Goal: Answer question/provide support

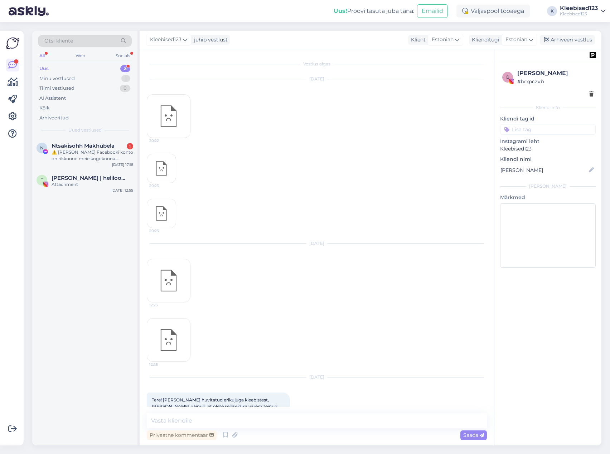
scroll to position [115, 0]
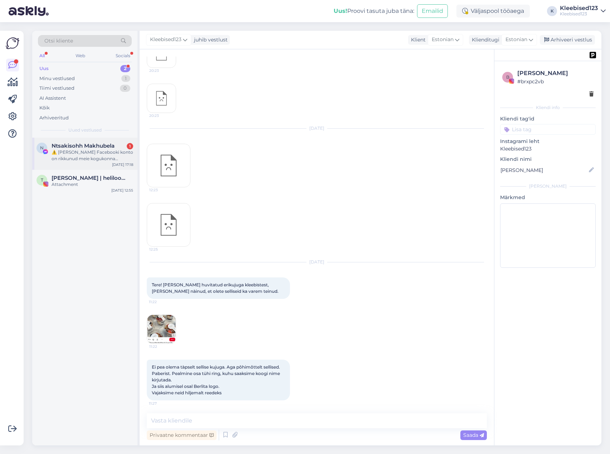
click at [87, 153] on div "⚠️ [PERSON_NAME] Facebooki konto on rikkunud meie kogukonna standardeid. Meie s…" at bounding box center [93, 155] width 82 height 13
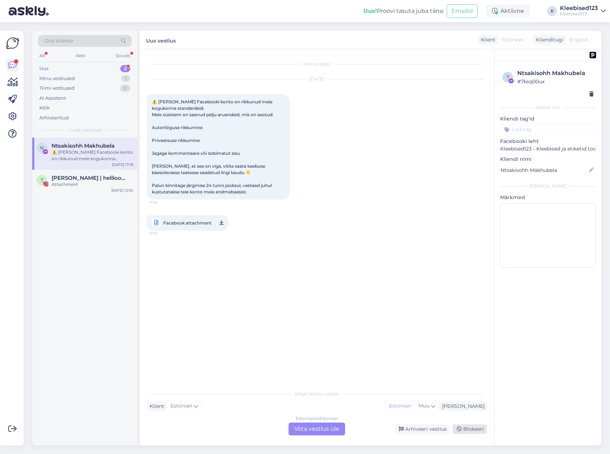
click at [467, 427] on div "Blokeeri" at bounding box center [469, 430] width 34 height 10
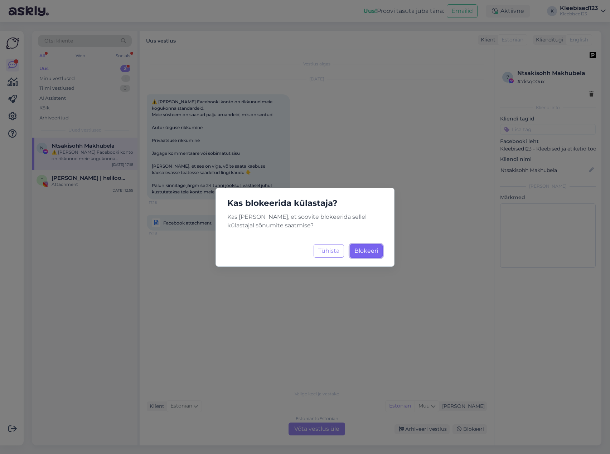
click at [366, 252] on span "Blokeeri" at bounding box center [366, 251] width 24 height 7
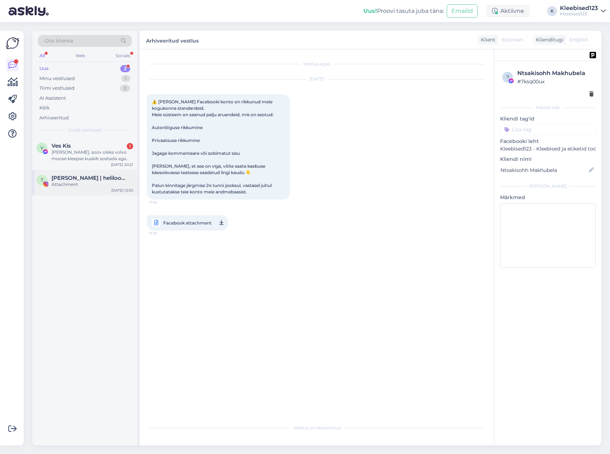
click at [77, 180] on span "[PERSON_NAME] | helilooja & klaveriõpetaja" at bounding box center [89, 178] width 74 height 6
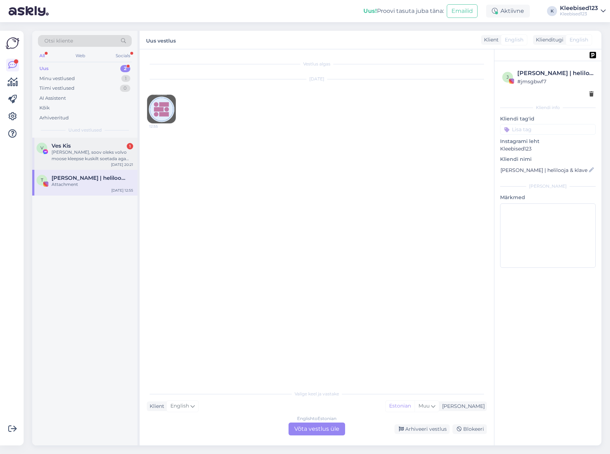
click at [77, 148] on div "Ves Kis 1" at bounding box center [93, 146] width 82 height 6
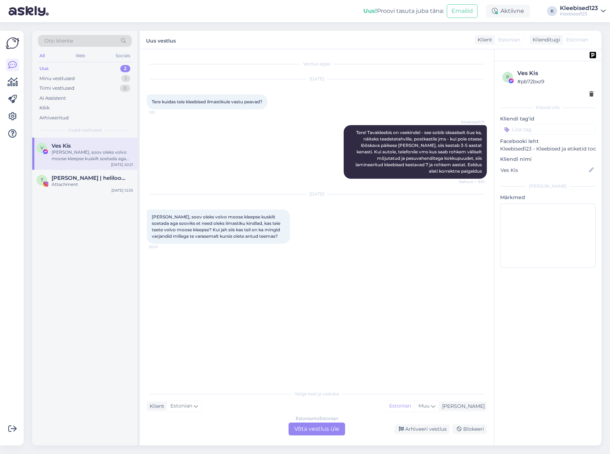
click at [317, 430] on div "Estonian to Estonian Võta vestlus üle" at bounding box center [316, 429] width 57 height 13
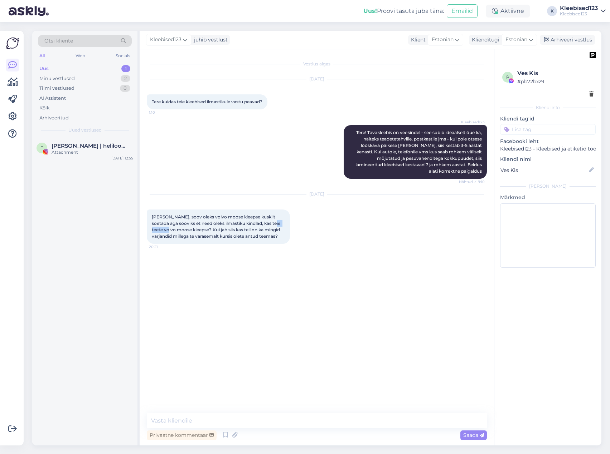
drag, startPoint x: 269, startPoint y: 217, endPoint x: 166, endPoint y: 225, distance: 103.7
click at [166, 225] on span "[PERSON_NAME], soov oleks volvo moose kleepse kuskilt soetada aga sooviks et ne…" at bounding box center [217, 226] width 130 height 25
copy span "volvo moose"
click at [235, 424] on textarea at bounding box center [317, 421] width 340 height 15
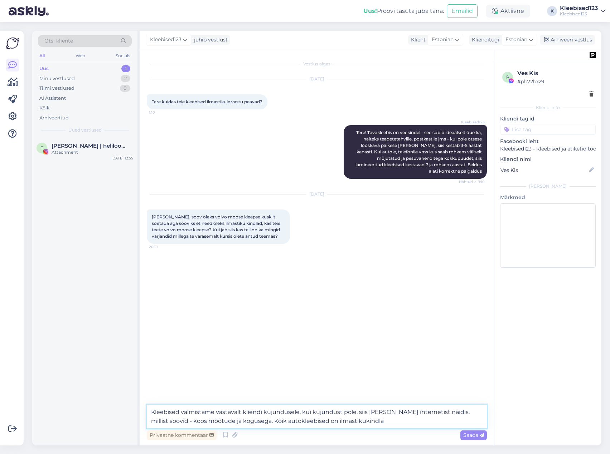
type textarea "Kleebised valmistame vastavalt kliendi kujundusele, kui kujundust pole, siis [P…"
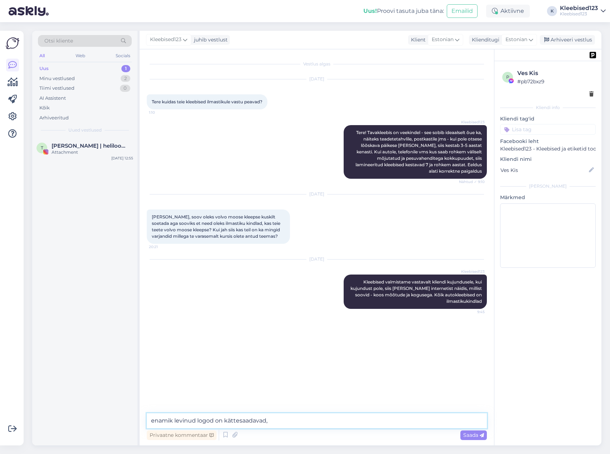
type textarea "enamik levinud logod on kättesaadavad"
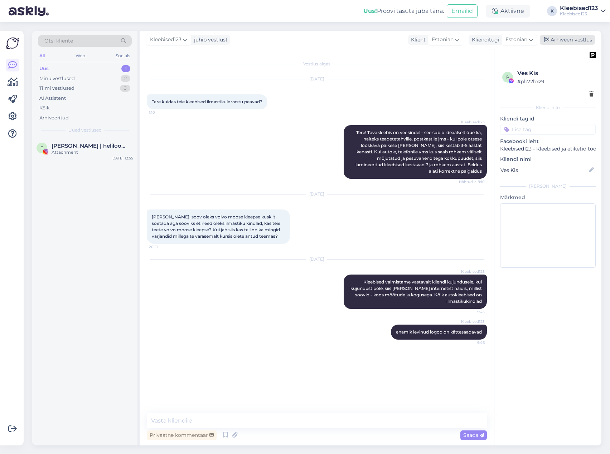
click at [555, 39] on div "Arhiveeri vestlus" at bounding box center [567, 40] width 55 height 10
